Goal: Contribute content: Contribute content

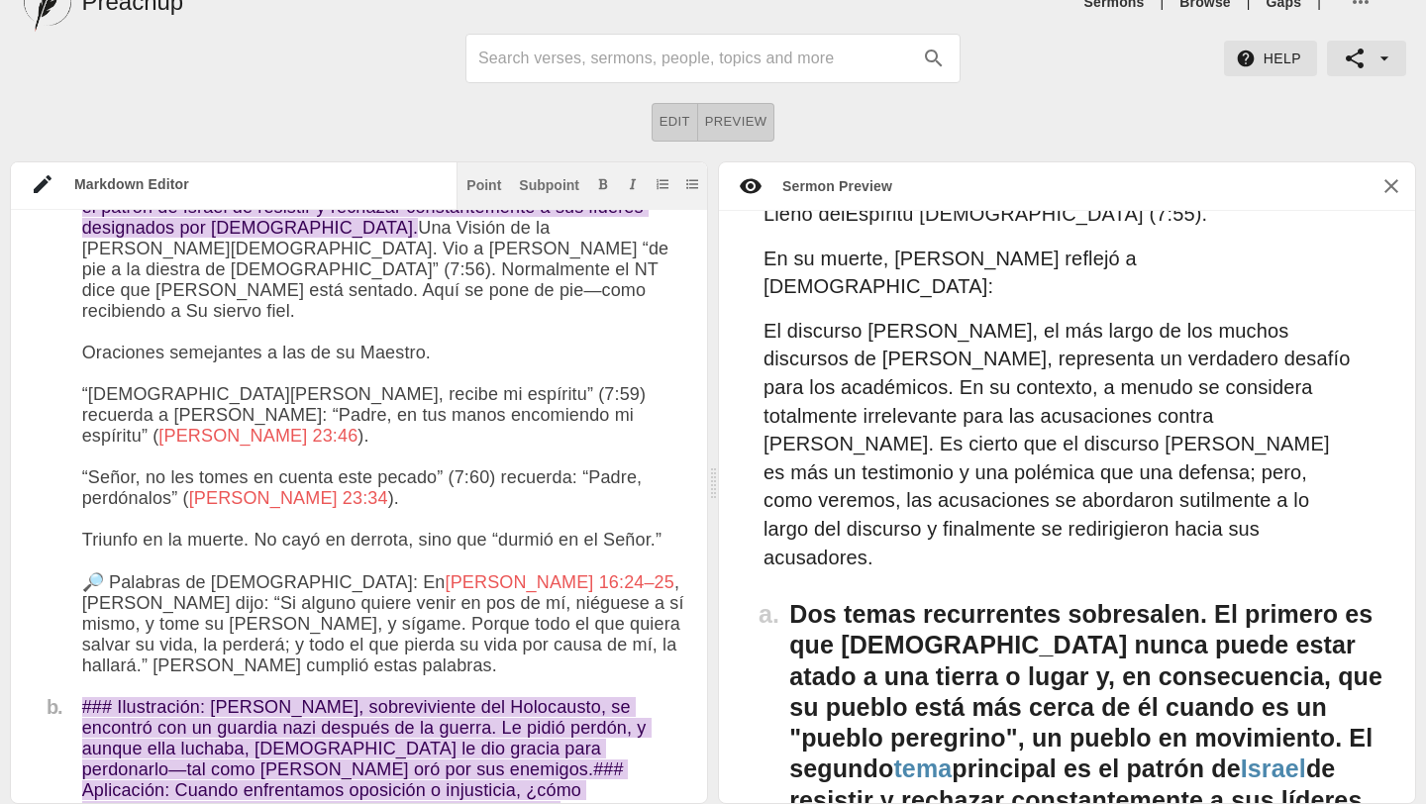
scroll to position [2708, 0]
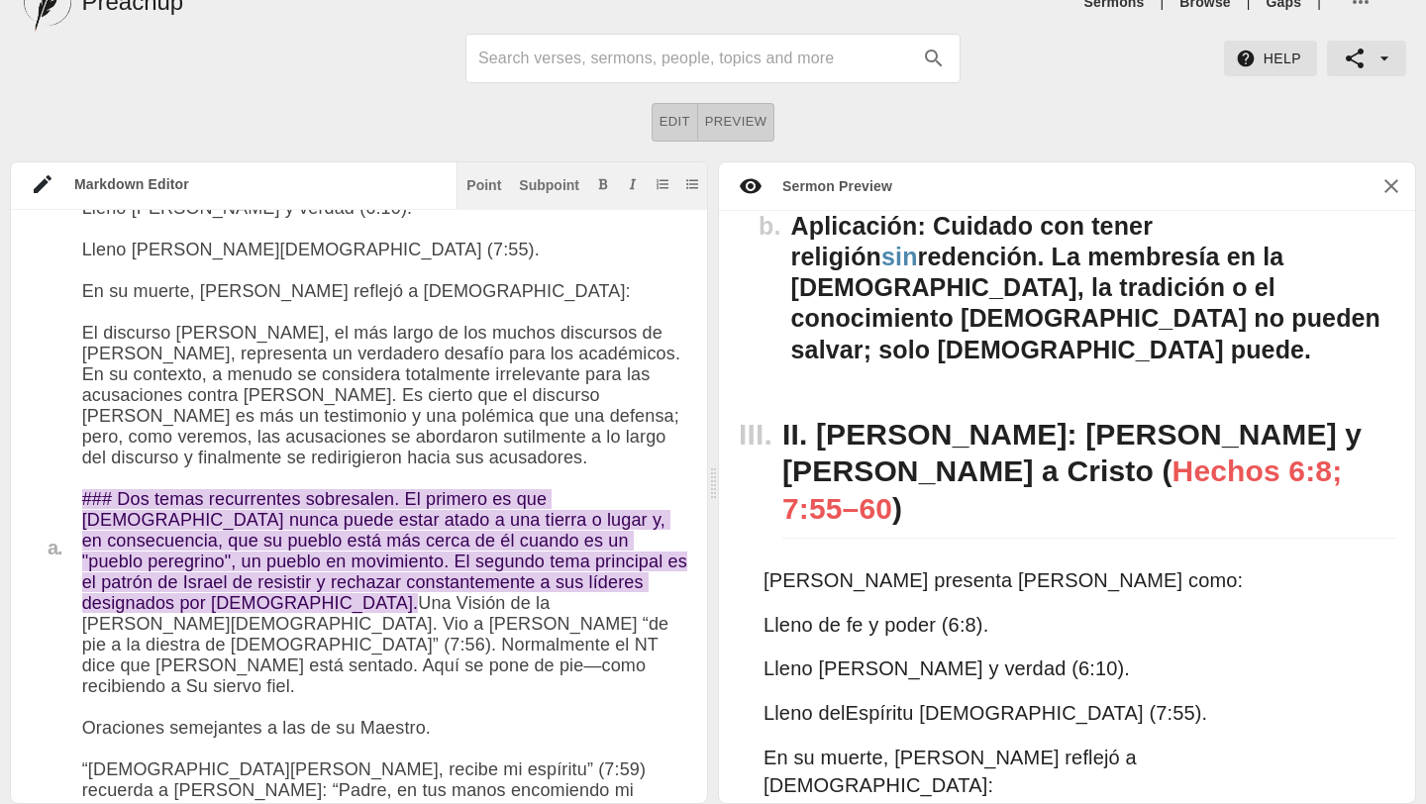
drag, startPoint x: 516, startPoint y: 401, endPoint x: 416, endPoint y: 396, distance: 100.2
click at [414, 396] on textarea at bounding box center [384, 693] width 605 height 4445
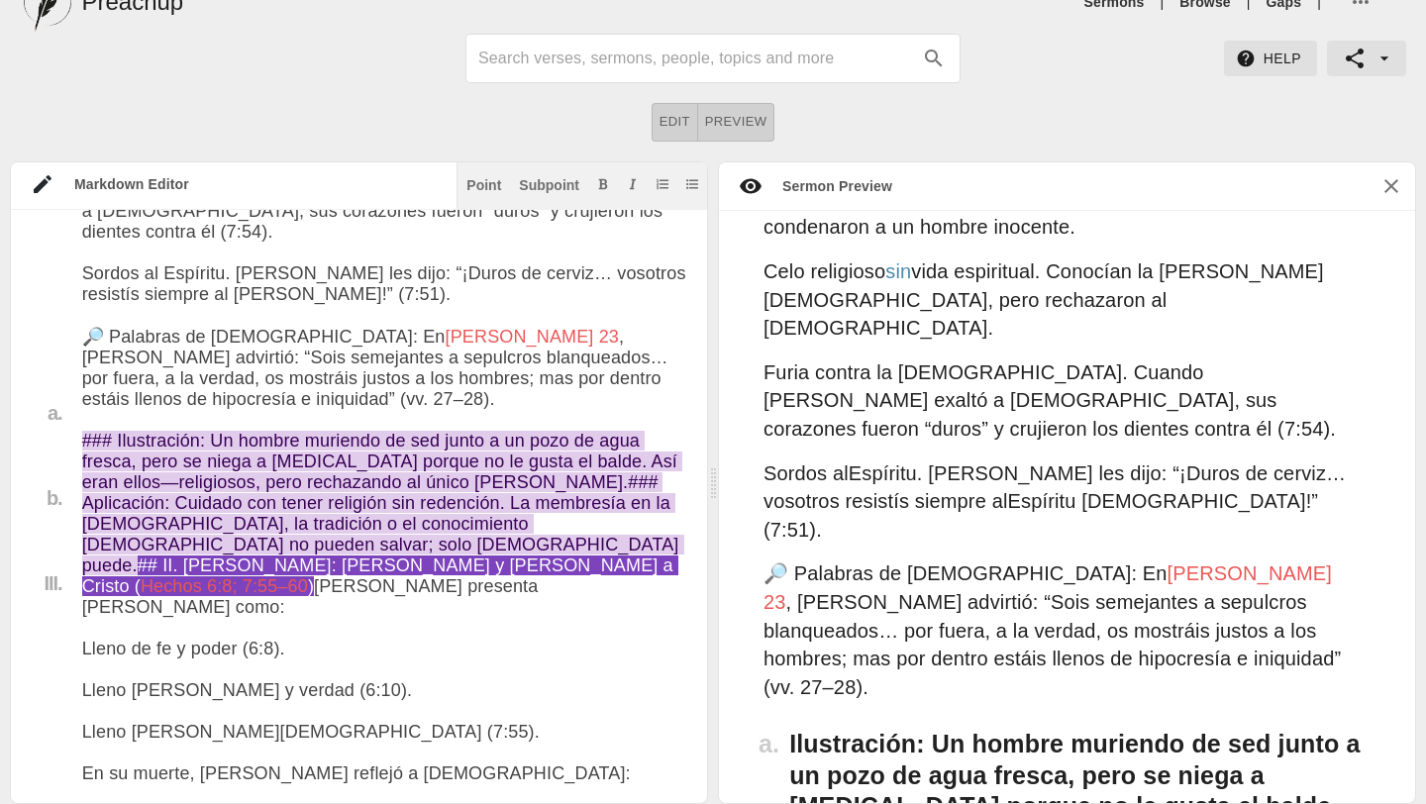
scroll to position [1867, 0]
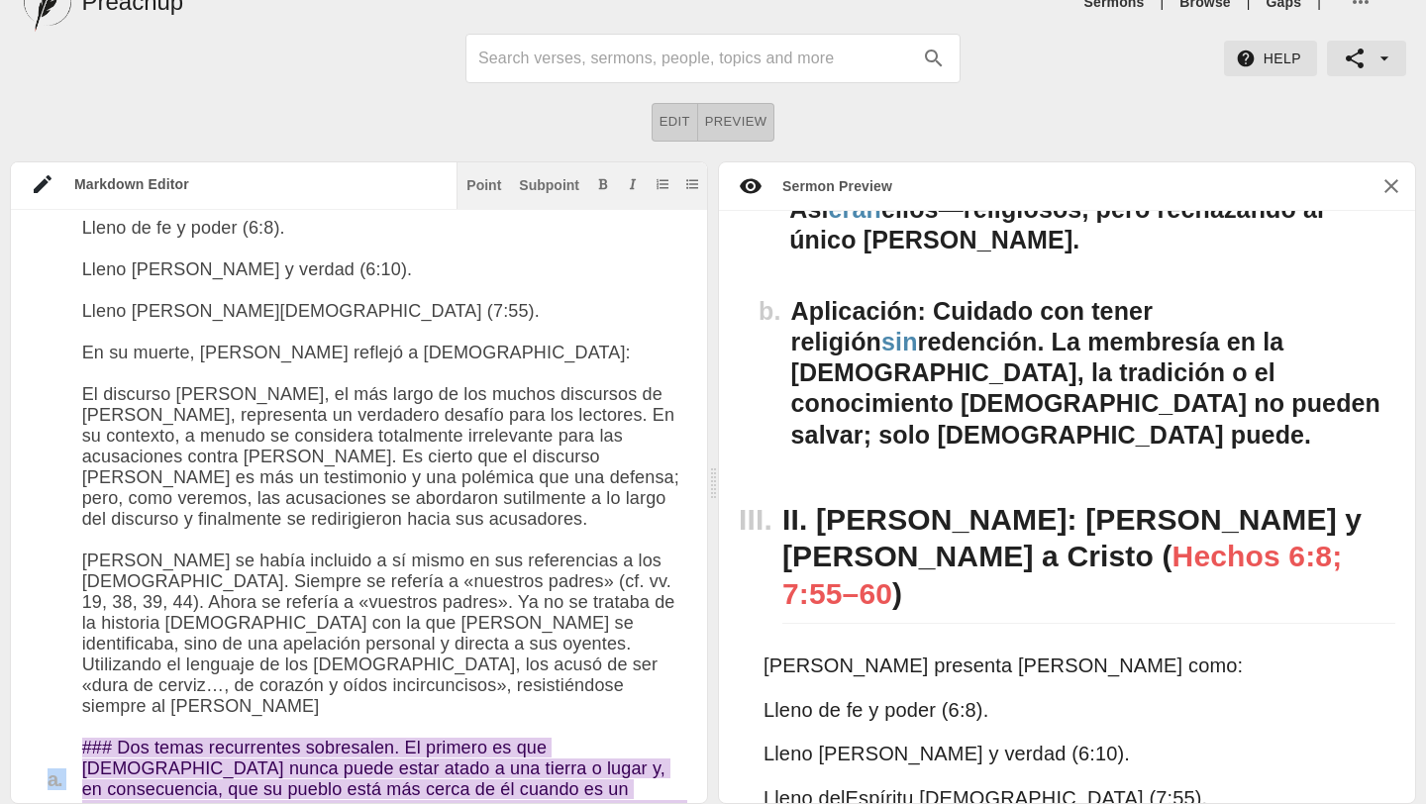
drag, startPoint x: 81, startPoint y: 604, endPoint x: 402, endPoint y: 602, distance: 320.9
drag, startPoint x: 81, startPoint y: 609, endPoint x: 576, endPoint y: 634, distance: 495.9
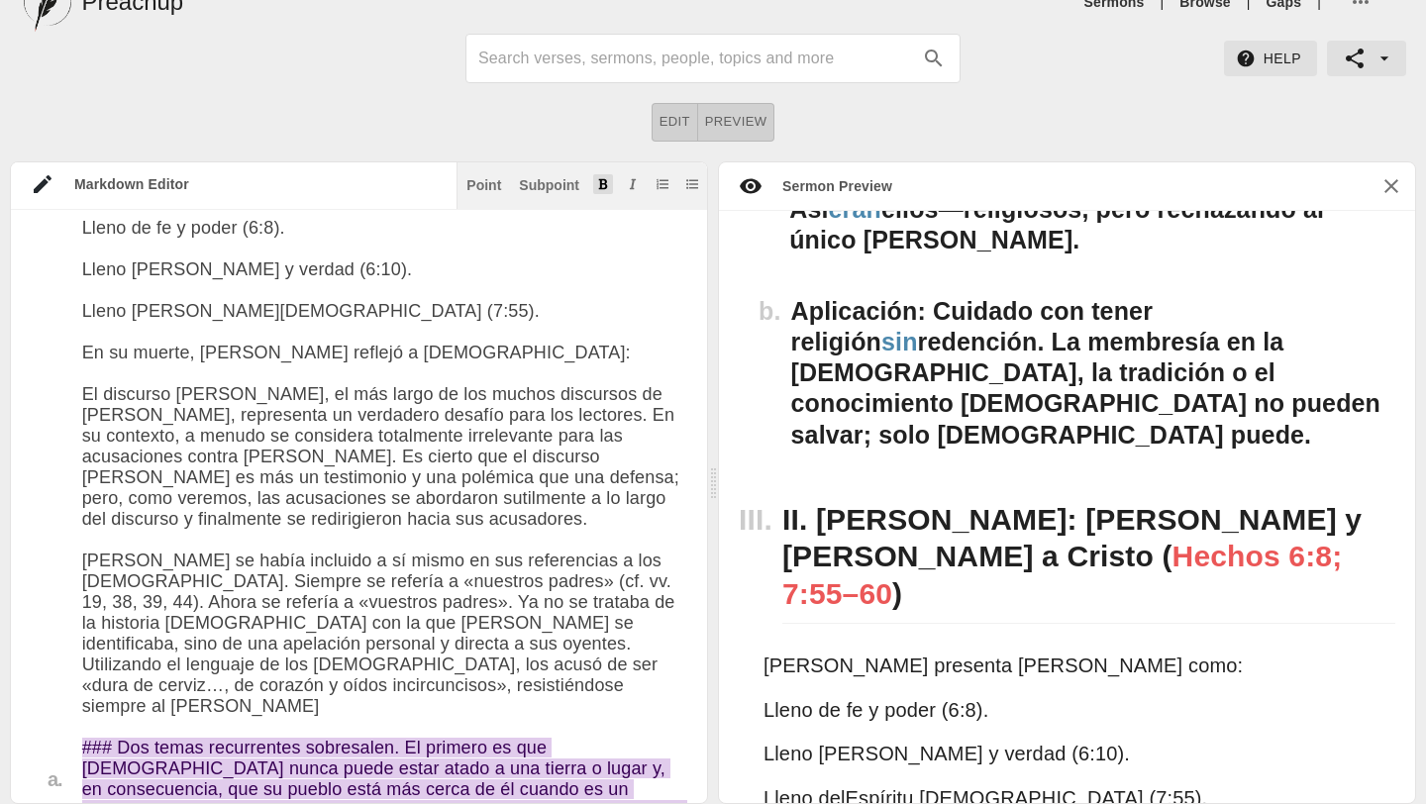
click at [606, 183] on icon "Add bold text" at bounding box center [603, 183] width 9 height 11
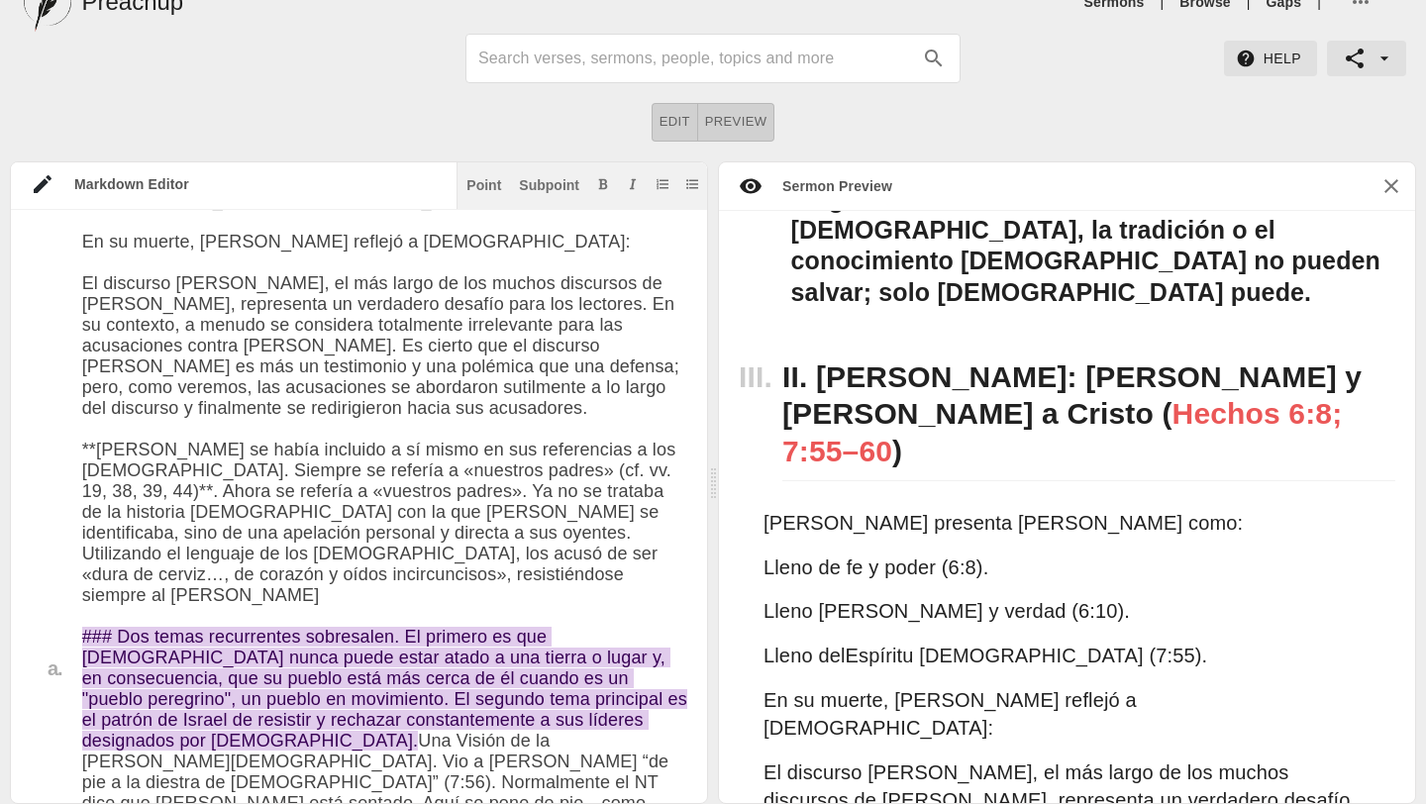
click at [233, 627] on textarea at bounding box center [384, 737] width 605 height 4632
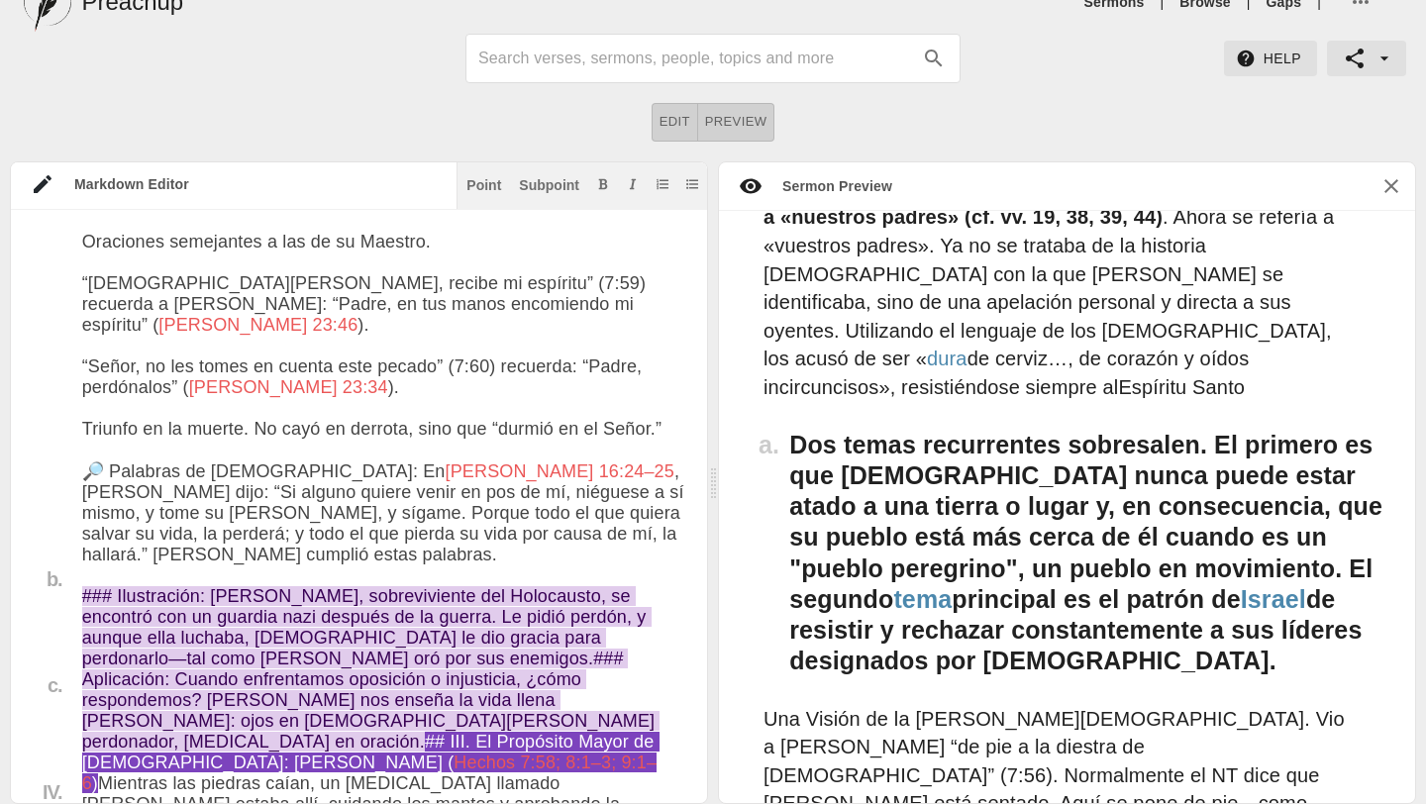
scroll to position [3599, 0]
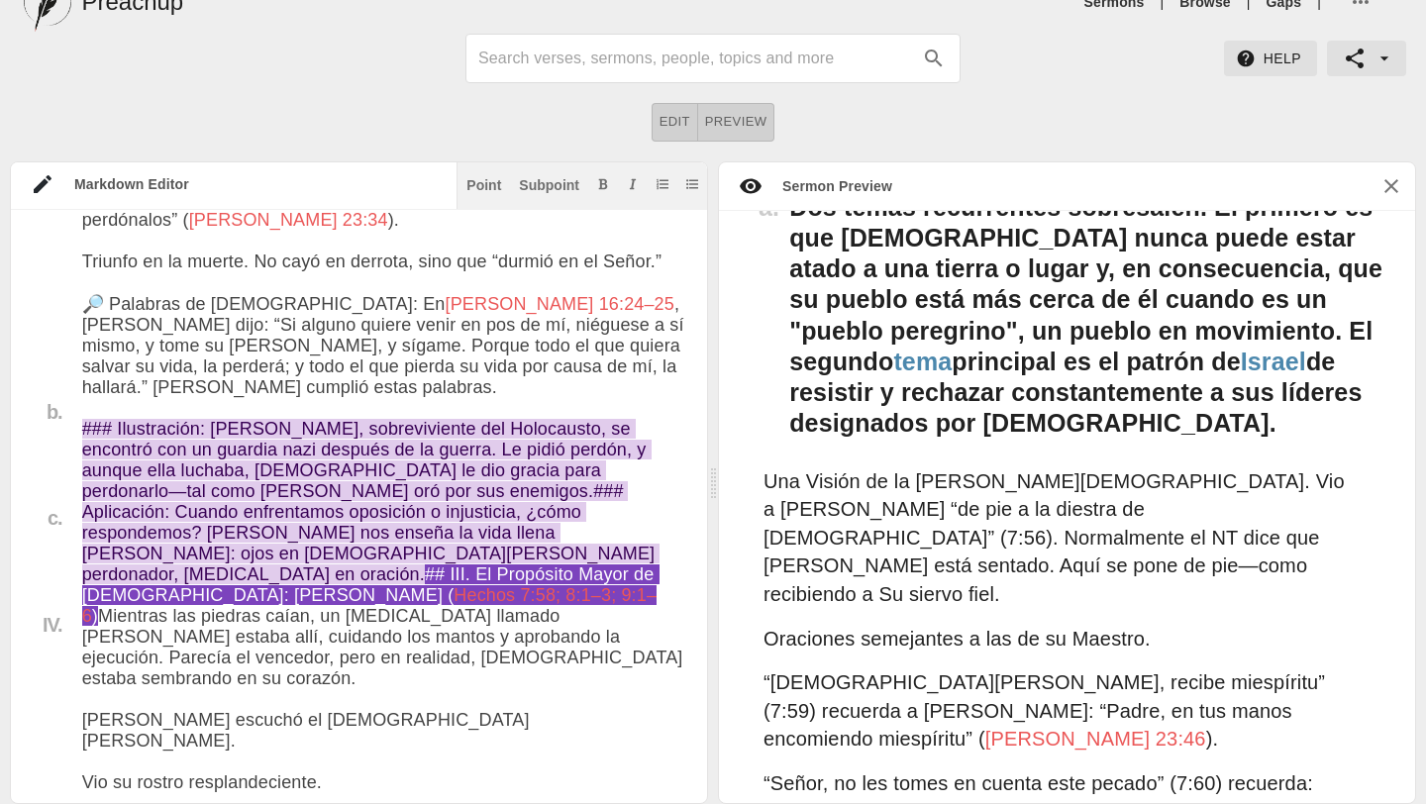
paste textarea "En general, da la impresión de que [PERSON_NAME] comprendió desde el principio …"
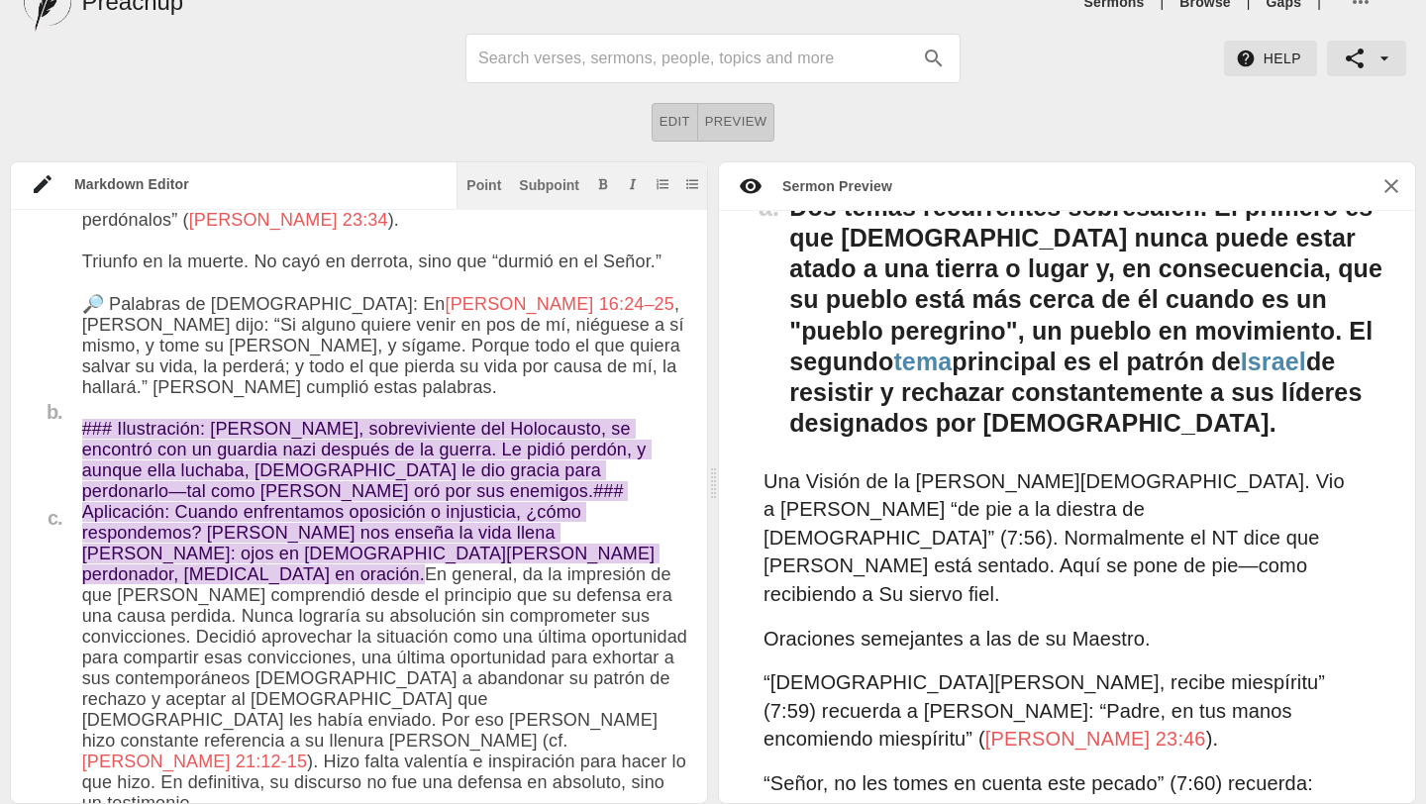
click at [82, 600] on textarea at bounding box center [384, 81] width 605 height 4903
click at [554, 181] on div "Subpoint" at bounding box center [549, 185] width 60 height 14
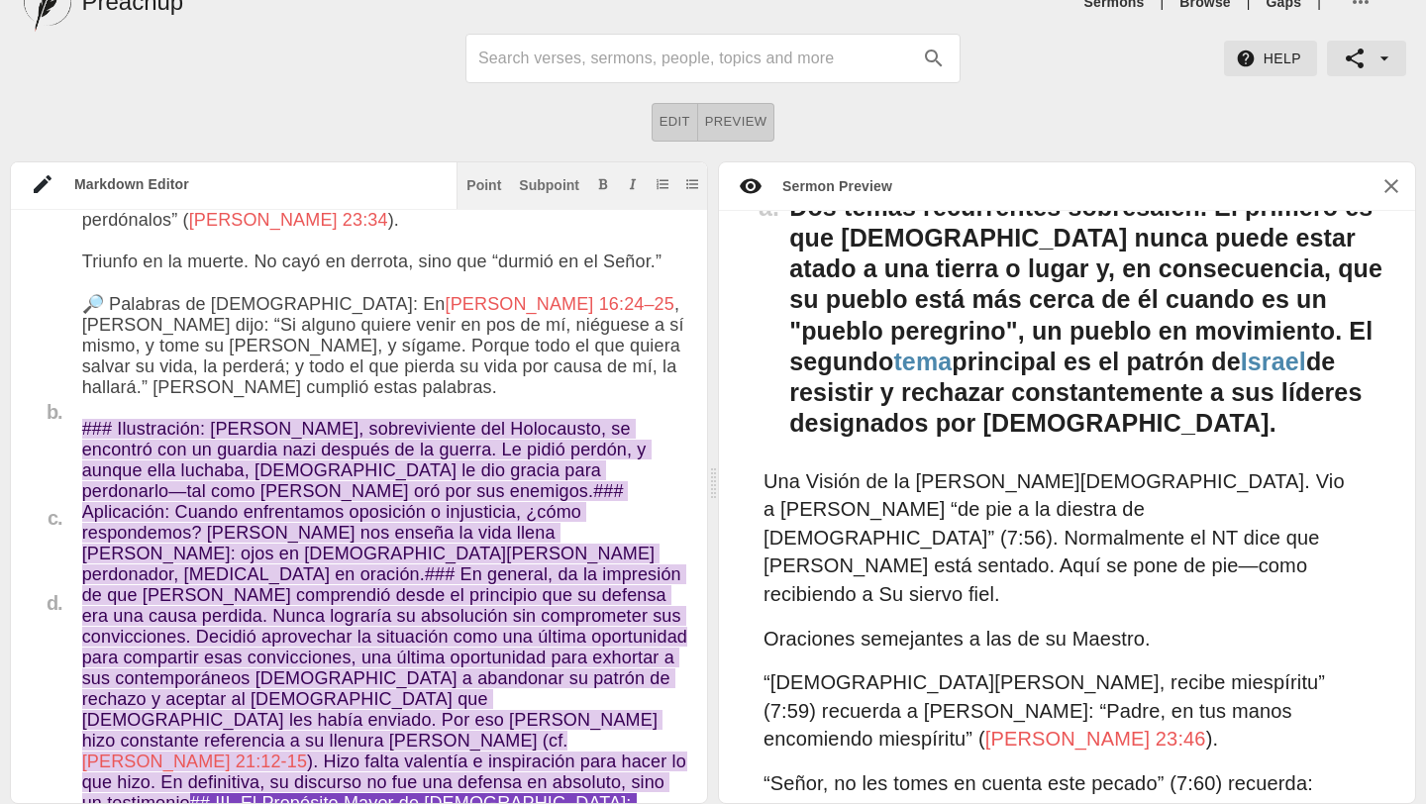
click at [556, 576] on textarea at bounding box center [384, 50] width 605 height 4840
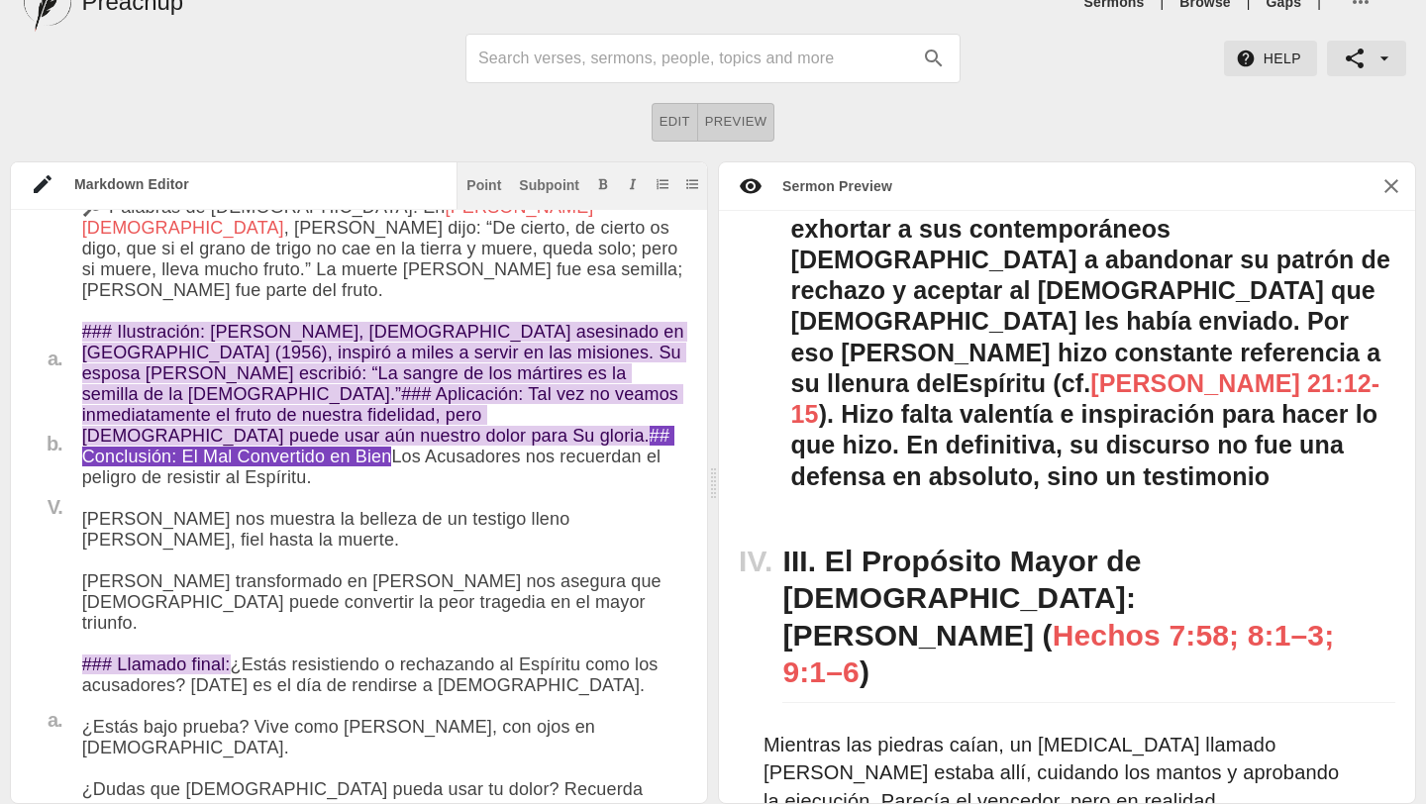
scroll to position [5392, 0]
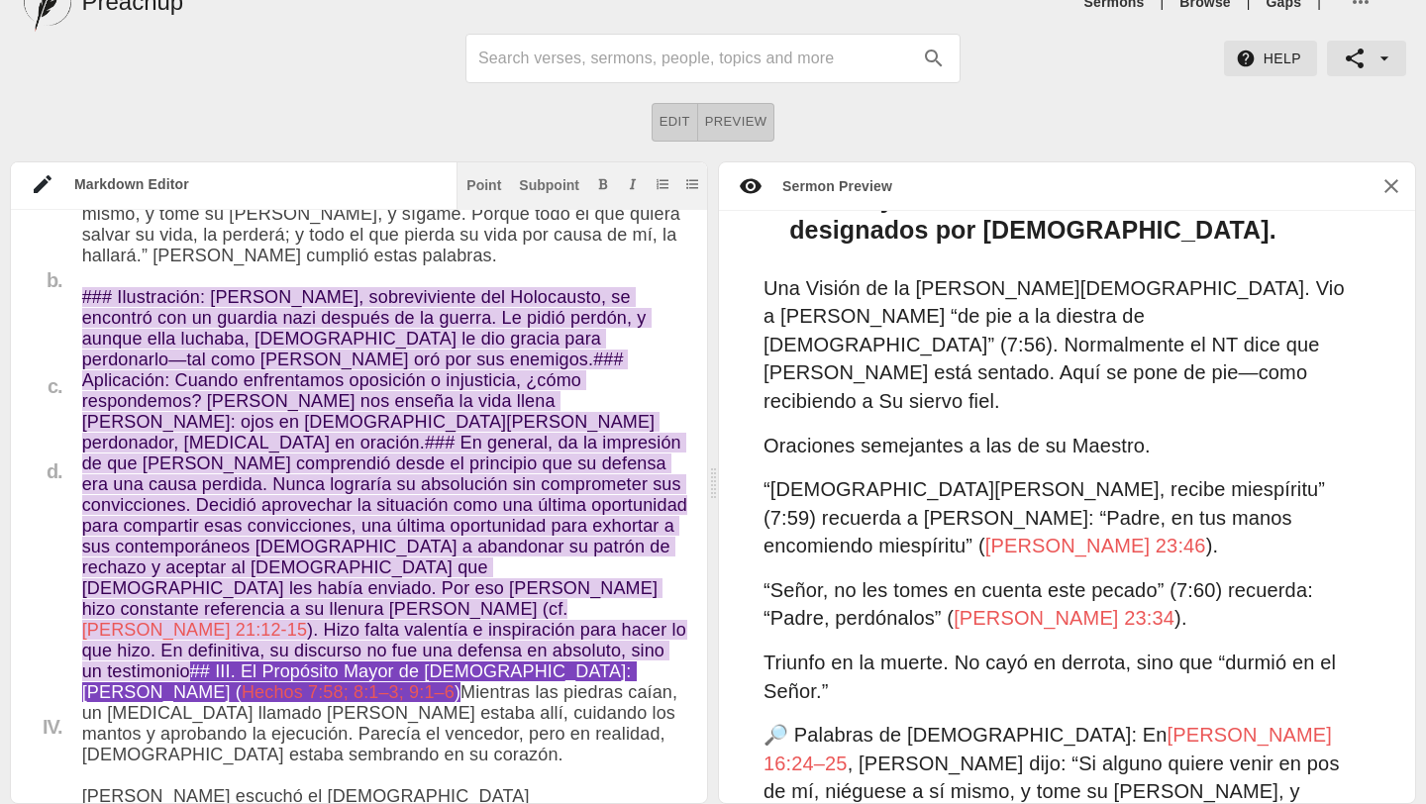
scroll to position [4010, 0]
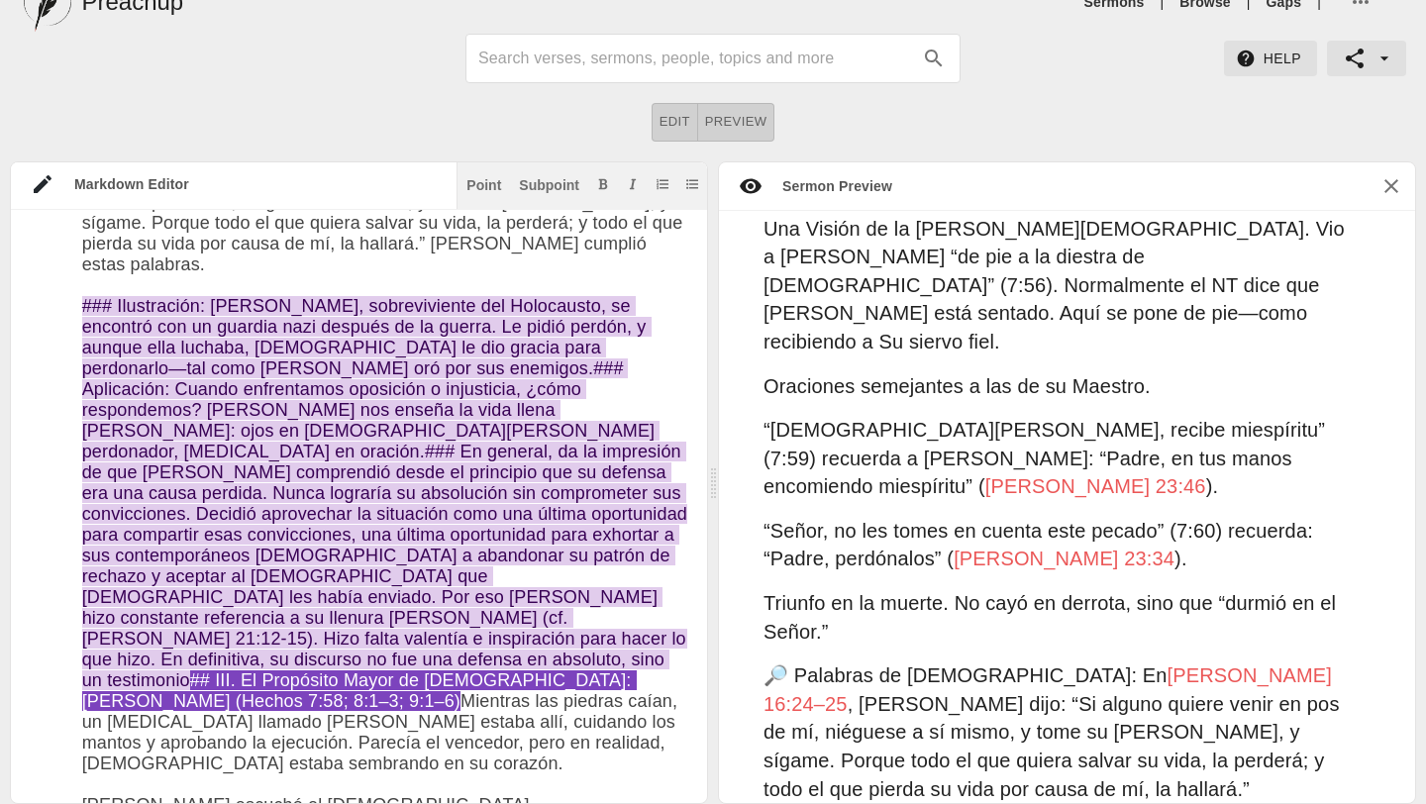
paste textarea "[PERSON_NAME] murió como solo alguien “lleno [PERSON_NAME][DEMOGRAPHIC_DATA]” p…"
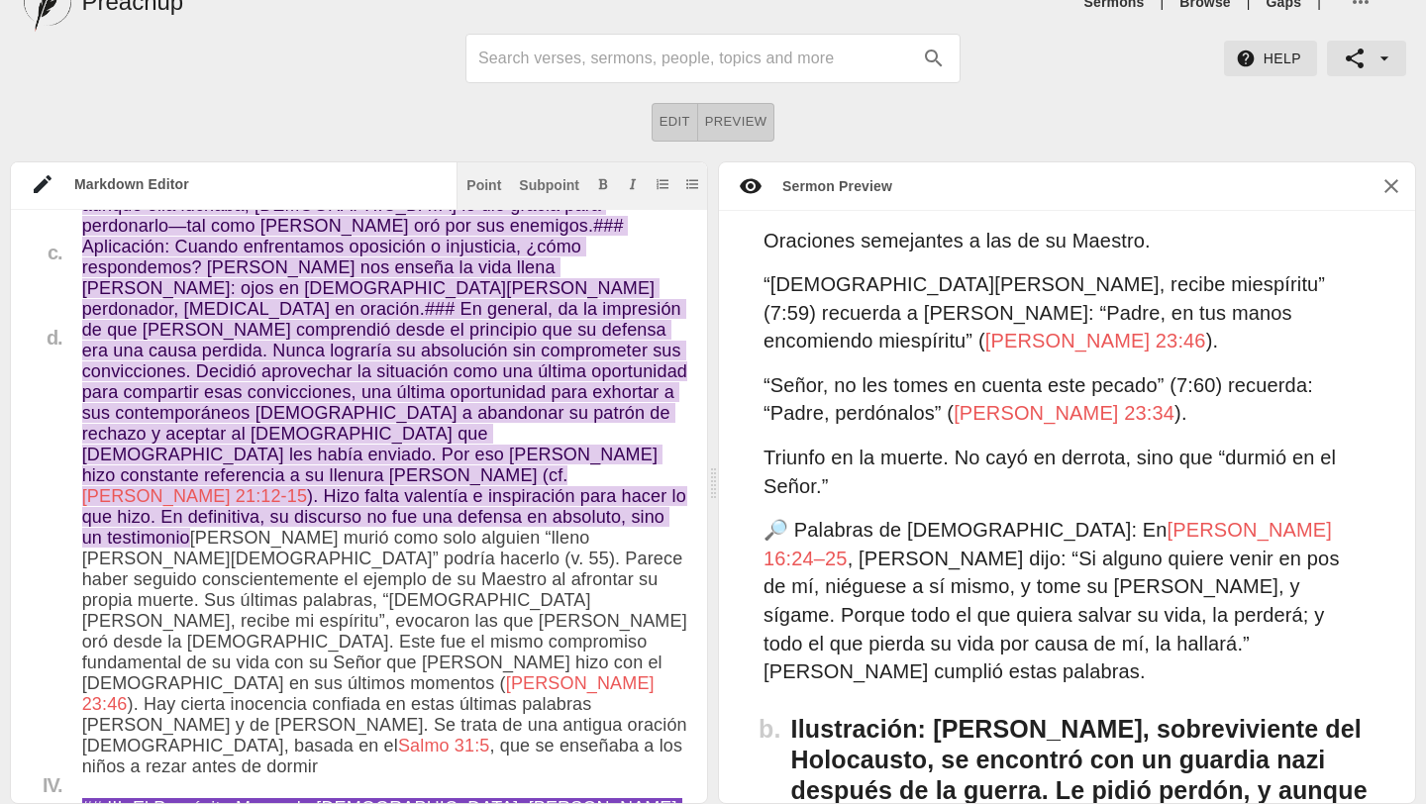
scroll to position [4225, 0]
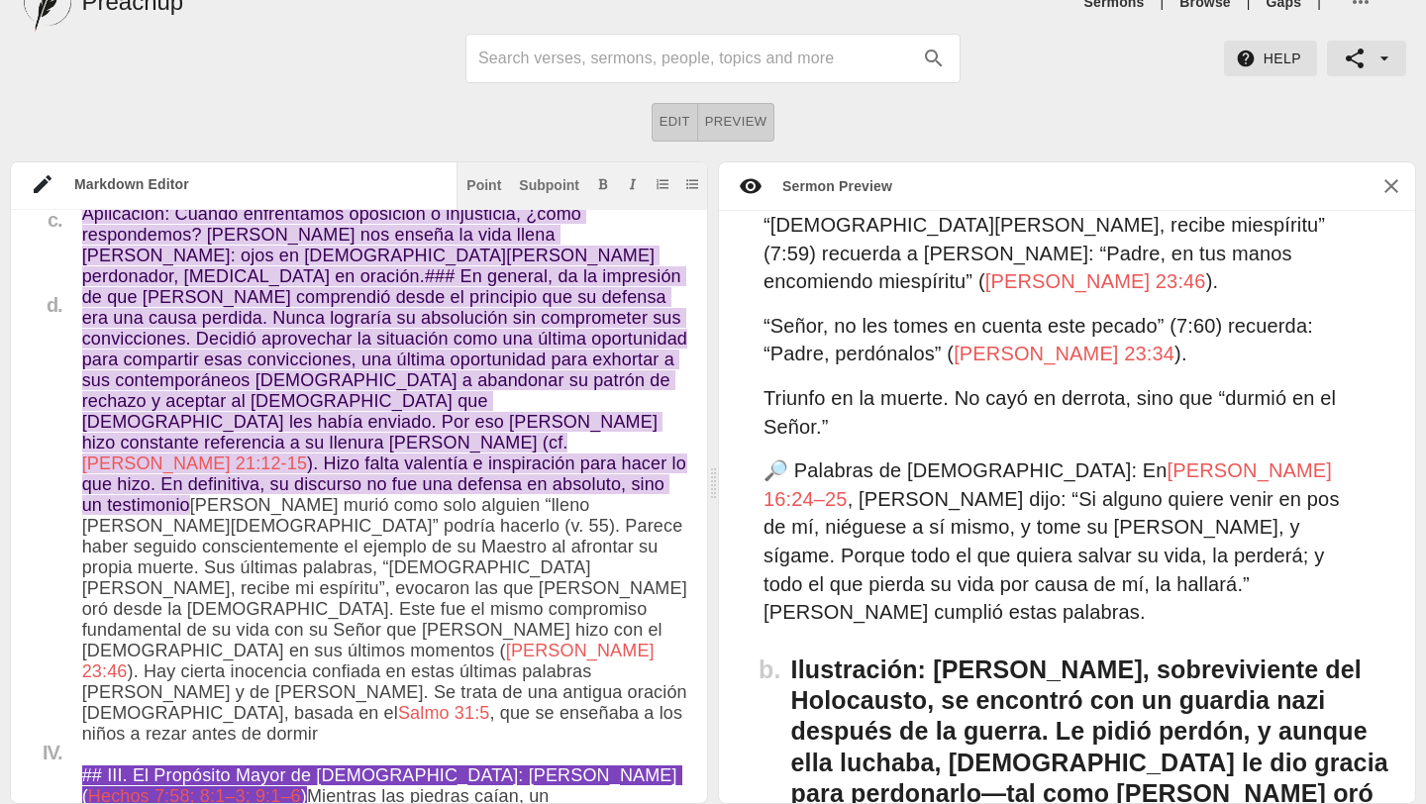
click at [561, 185] on div "Subpoint" at bounding box center [549, 185] width 60 height 14
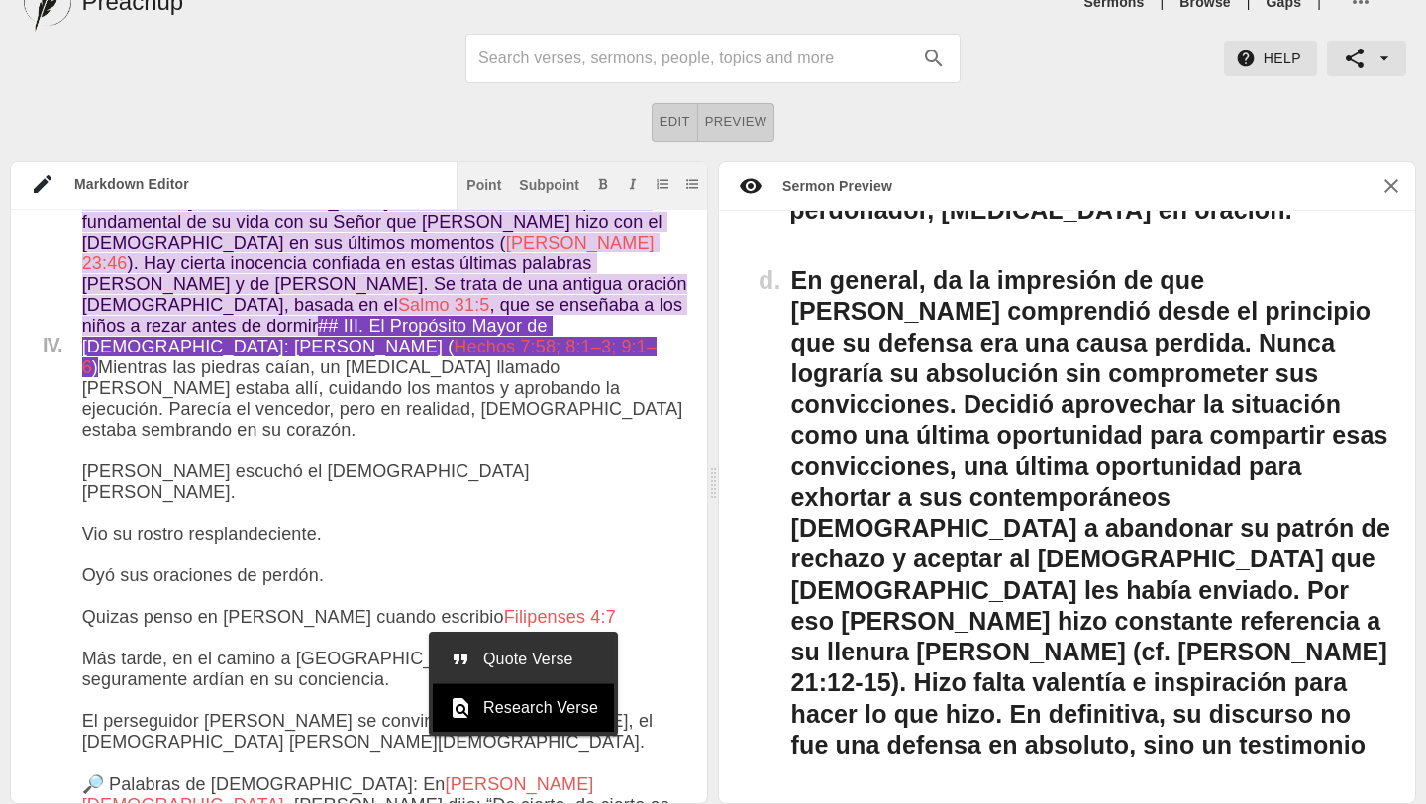
click at [491, 659] on span "Quote Verse" at bounding box center [540, 660] width 115 height 24
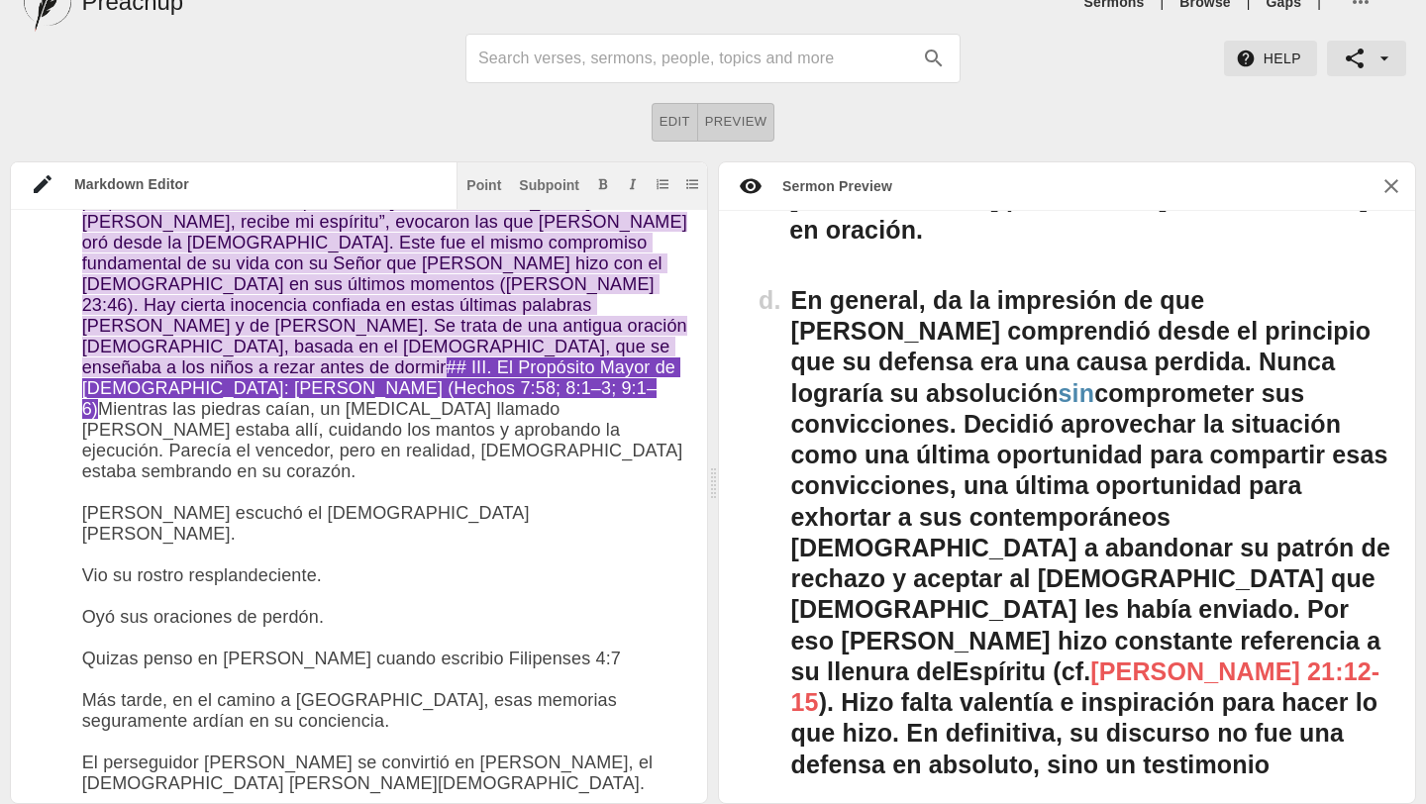
paste textarea "Y la [PERSON_NAME][DEMOGRAPHIC_DATA], que sobrepasa todo entendimiento, guardar…"
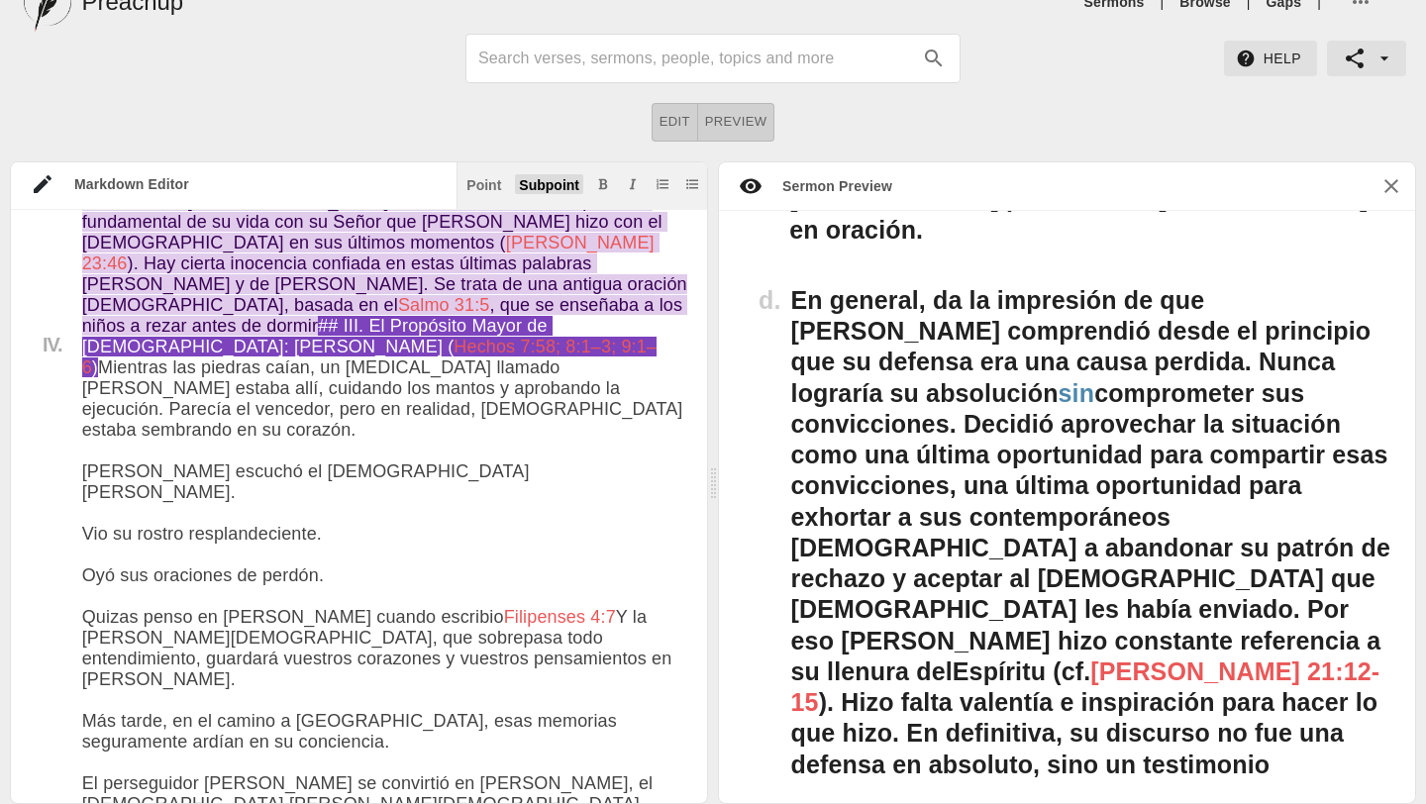
click at [540, 188] on div "Subpoint" at bounding box center [549, 185] width 60 height 14
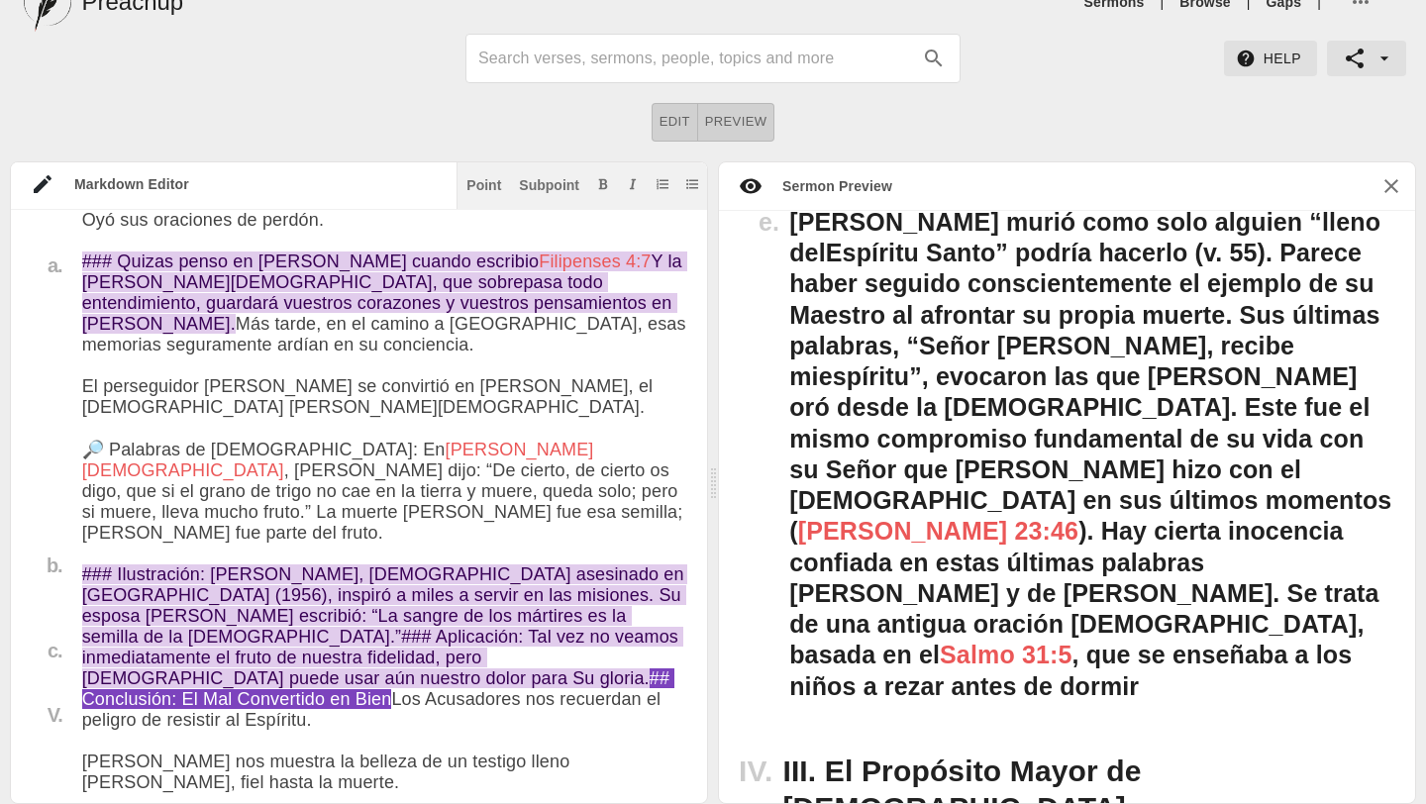
scroll to position [5341, 0]
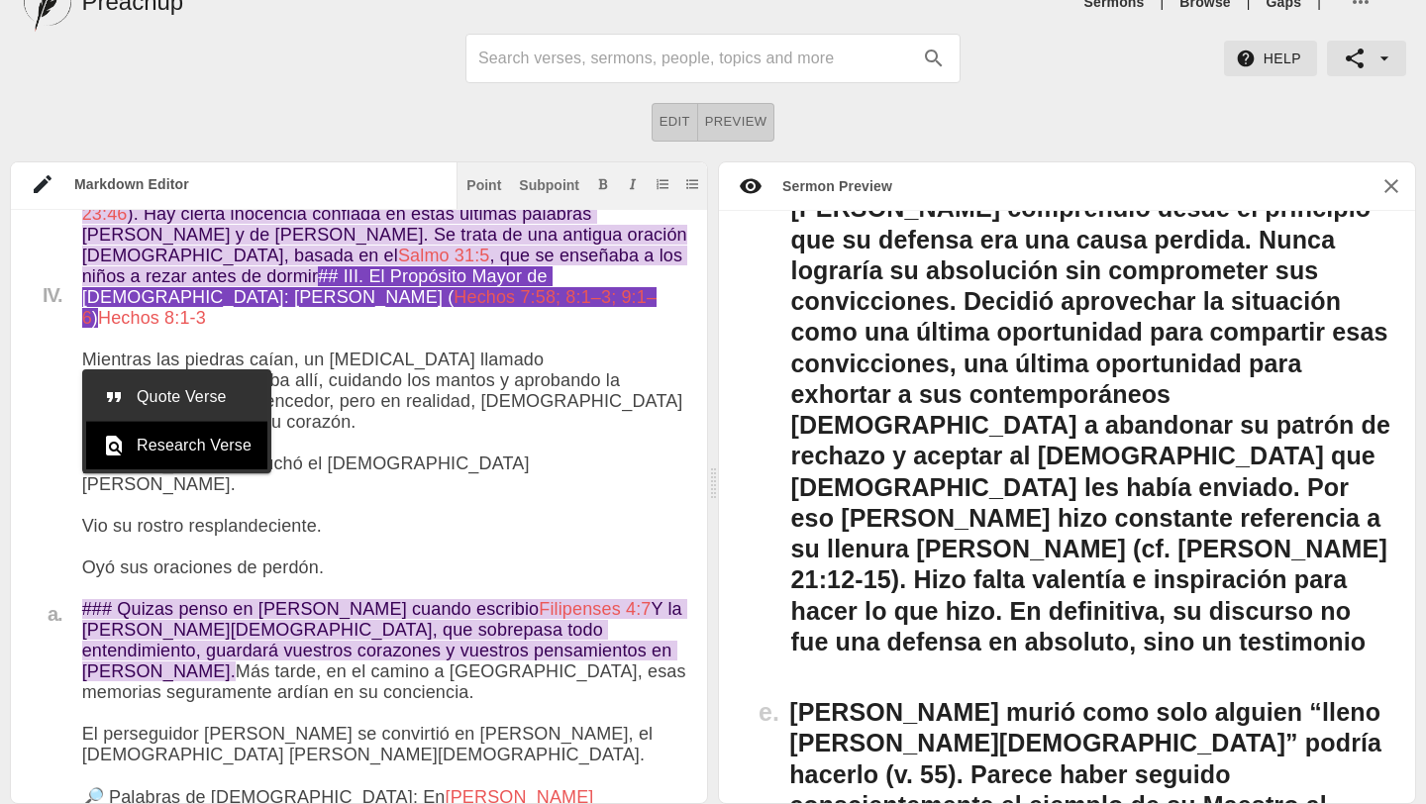
click at [205, 395] on span "Quote Verse" at bounding box center [194, 397] width 115 height 24
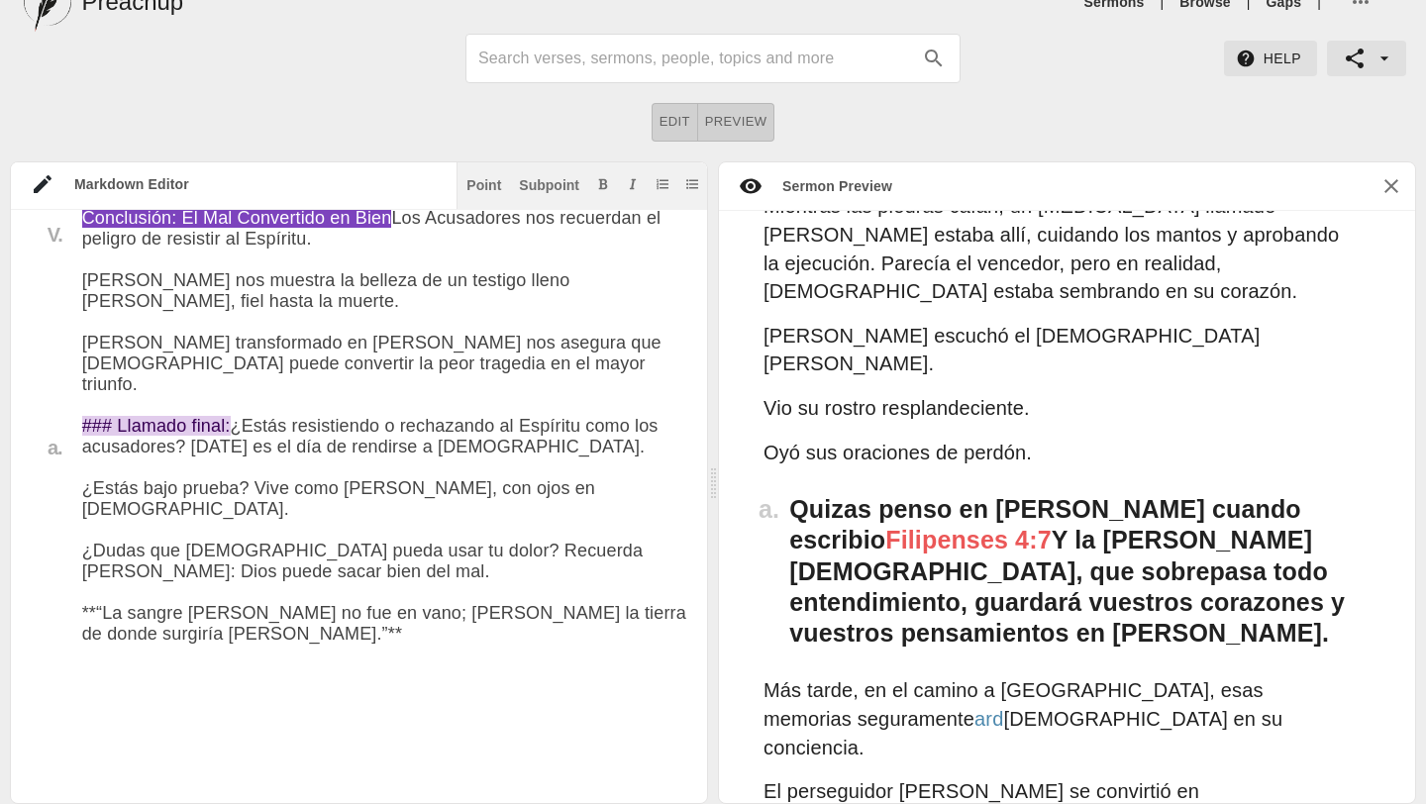
scroll to position [6355, 0]
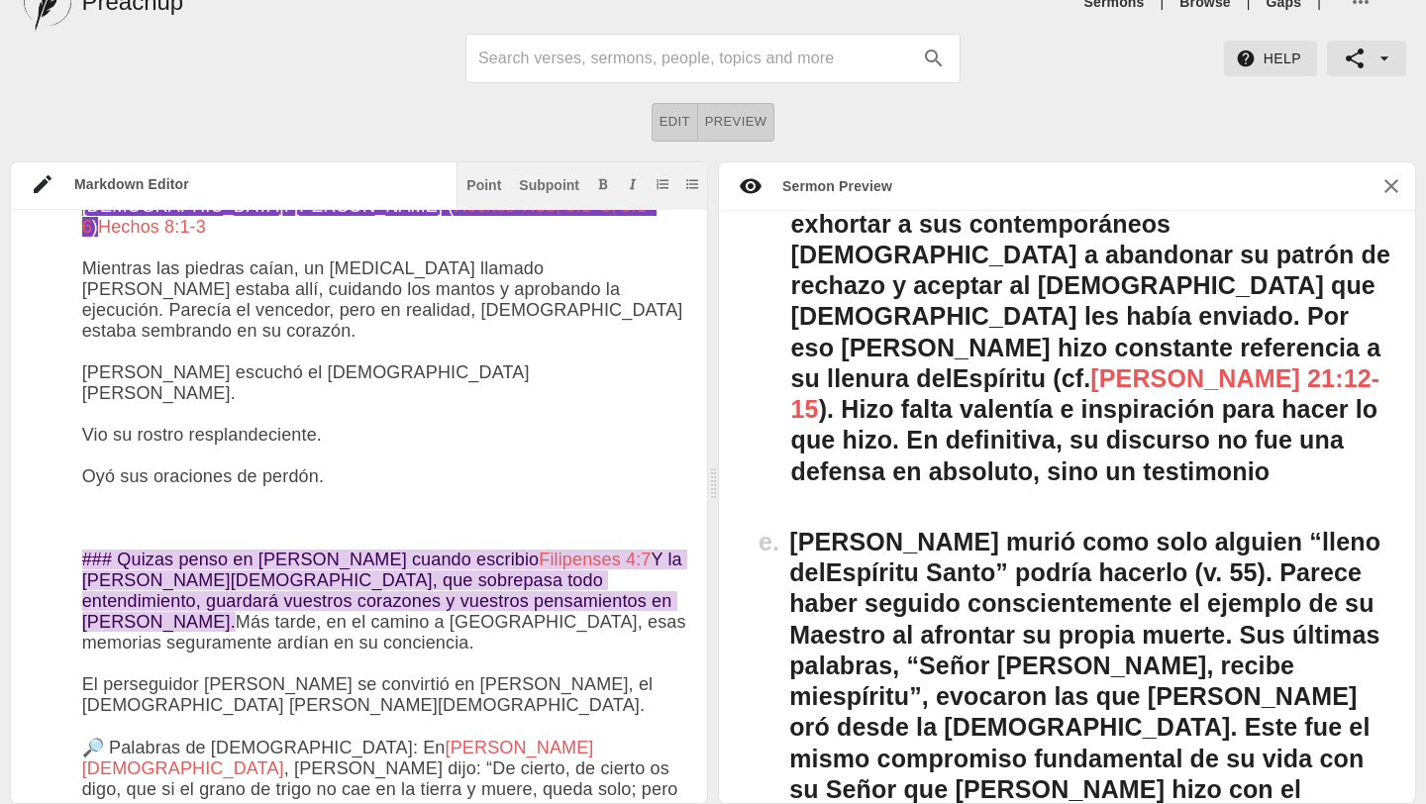
paste textarea "Lor ipsumdo si ametconsec ad Elitsed. Doei tempo inci utla etd mag aliq enimadm…"
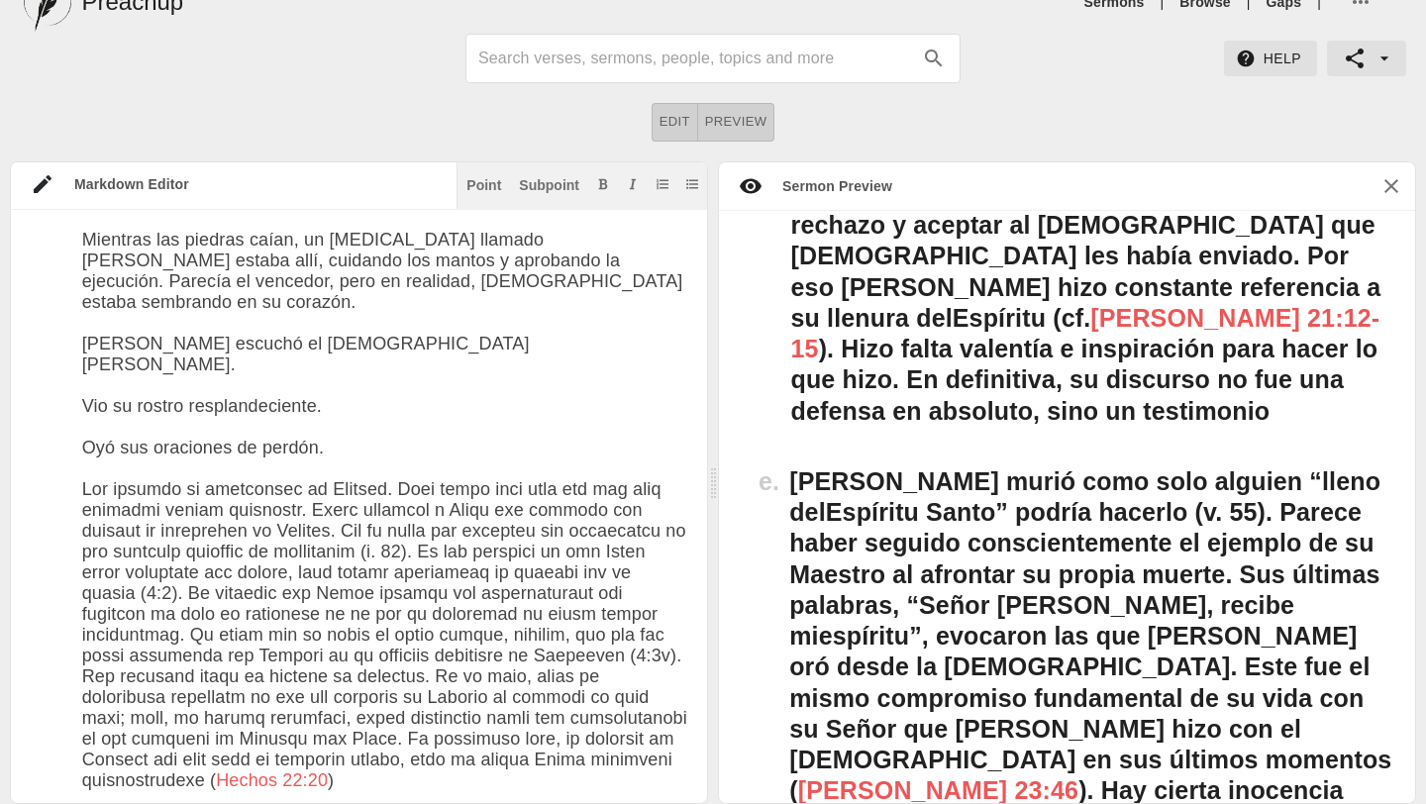
click at [546, 182] on div "Subpoint" at bounding box center [549, 185] width 60 height 14
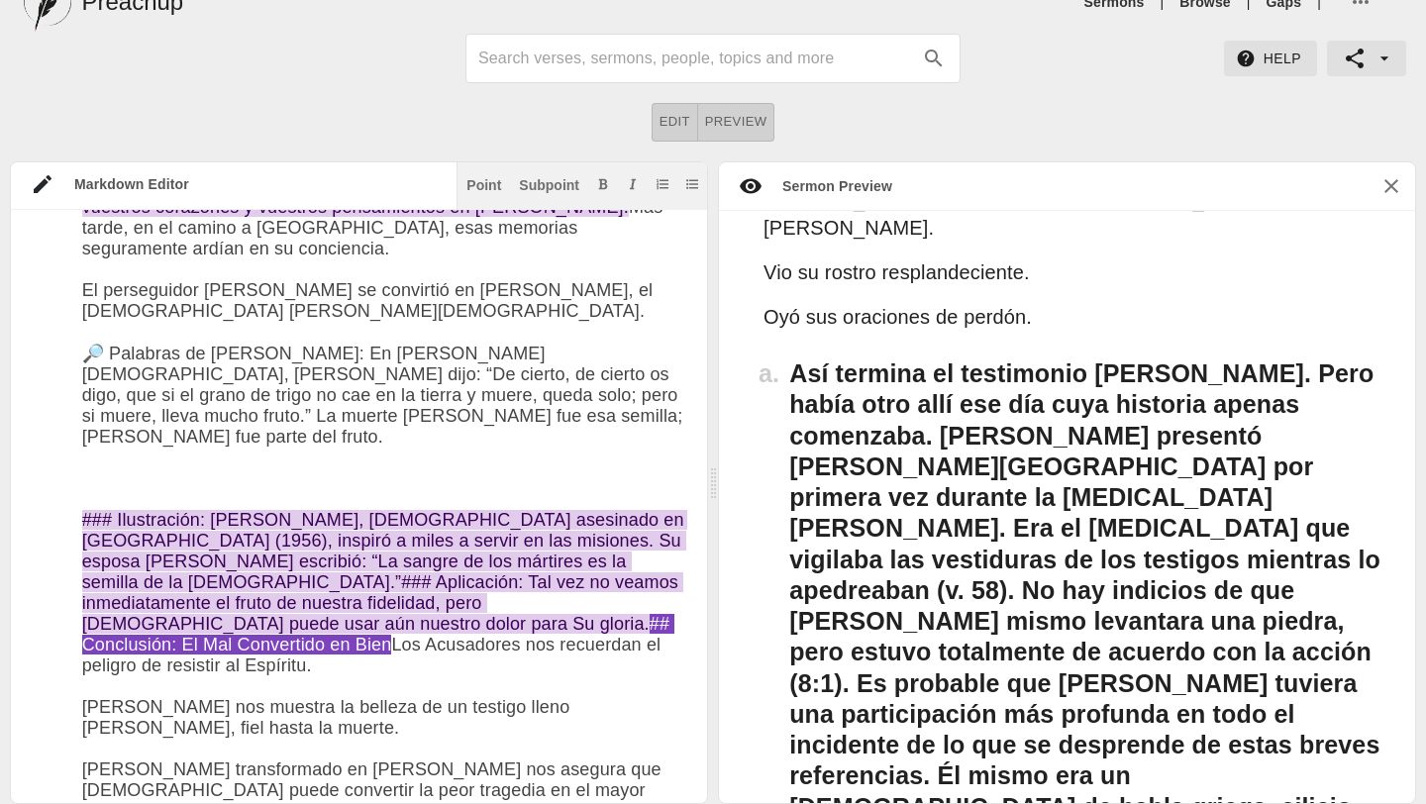
type textarea "# Loremip Dolo: Sit 2am 3279 Consec: Adipis el Sed do Eiusmodte in Utla — Et Do…"
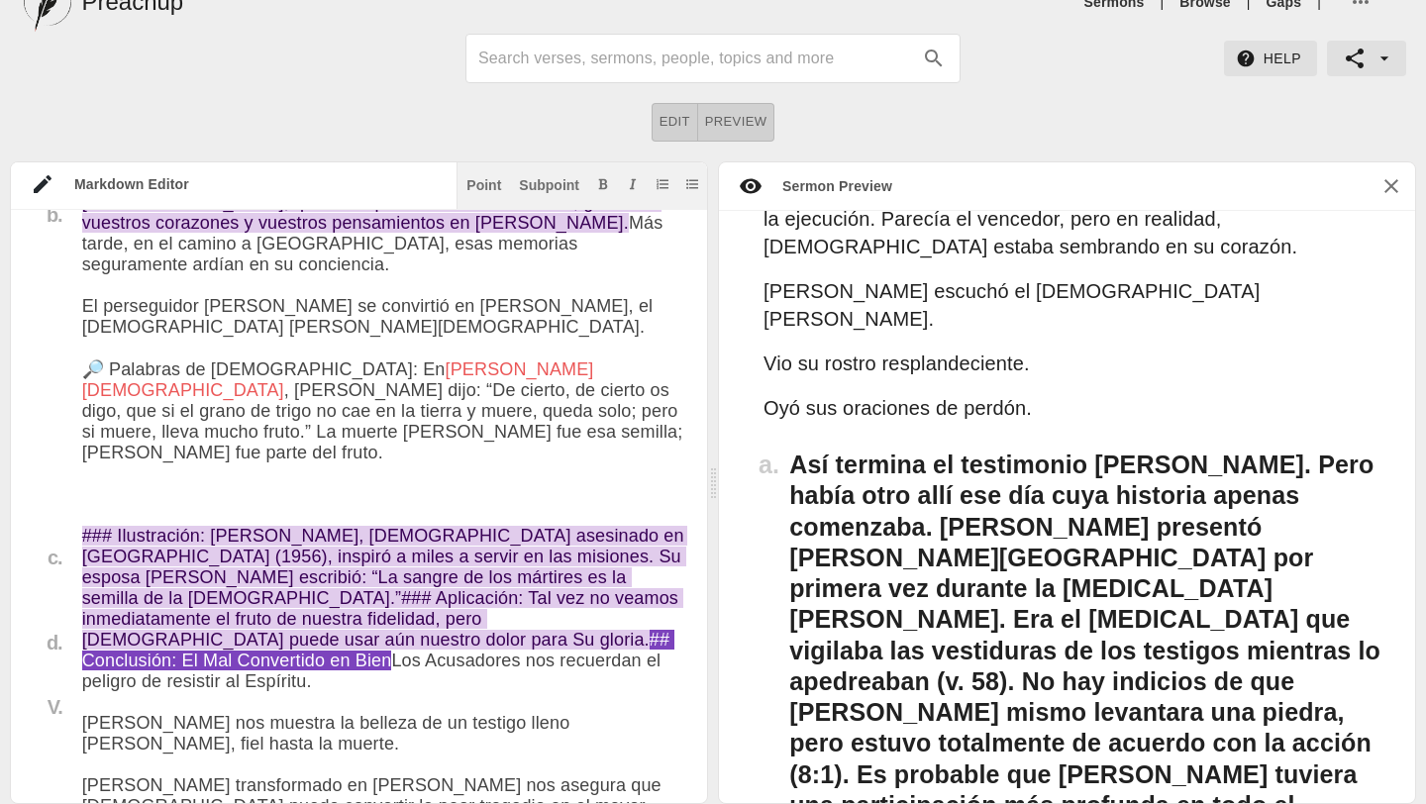
scroll to position [6484, 0]
